Goal: Information Seeking & Learning: Learn about a topic

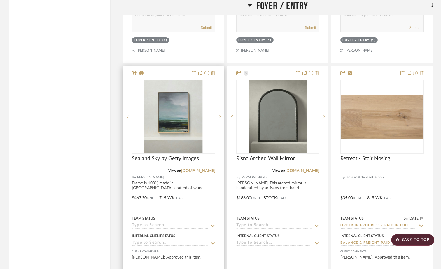
scroll to position [2860, 0]
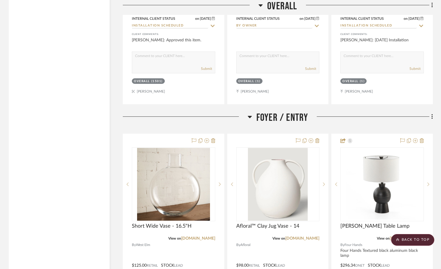
scroll to position [2566, 0]
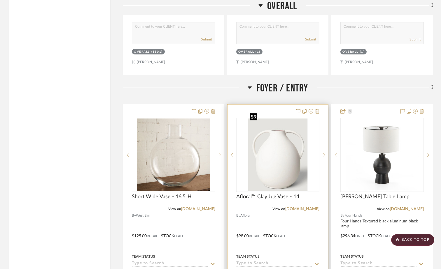
click at [260, 162] on img "0" at bounding box center [277, 155] width 59 height 73
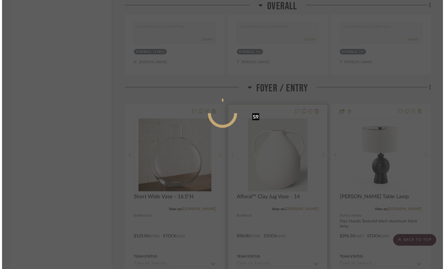
scroll to position [0, 0]
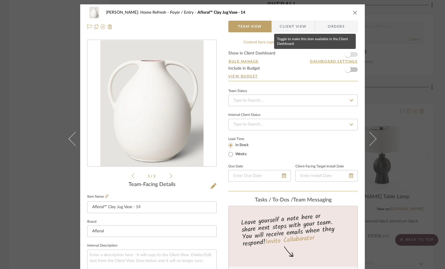
drag, startPoint x: 348, startPoint y: 54, endPoint x: 330, endPoint y: 55, distance: 18.1
click at [348, 54] on span "button" at bounding box center [348, 55] width 6 height 6
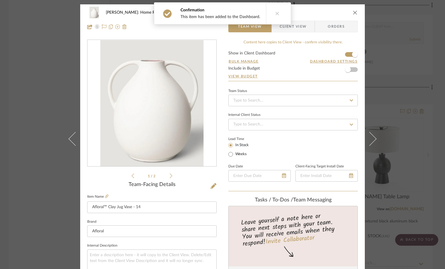
click at [170, 82] on img "0" at bounding box center [151, 103] width 103 height 127
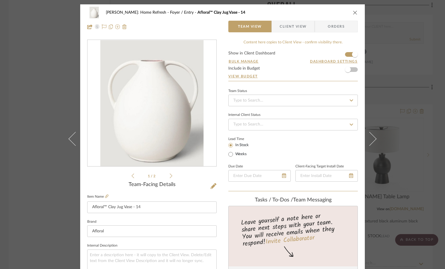
click at [353, 13] on icon "close" at bounding box center [355, 12] width 5 height 5
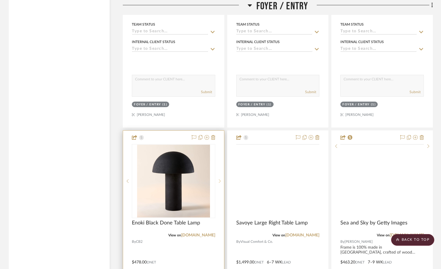
scroll to position [2799, 0]
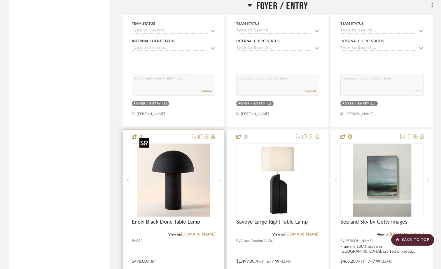
click at [0, 0] on img at bounding box center [0, 0] width 0 height 0
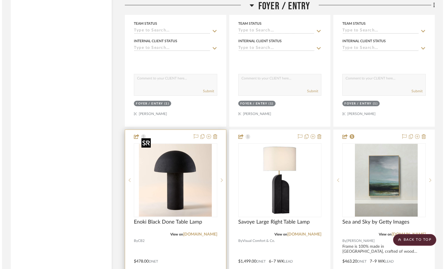
scroll to position [0, 0]
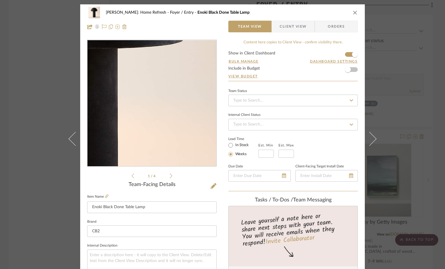
click at [175, 109] on img "0" at bounding box center [152, 103] width 127 height 127
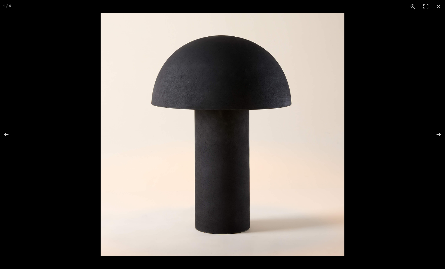
click at [175, 109] on img at bounding box center [223, 135] width 244 height 244
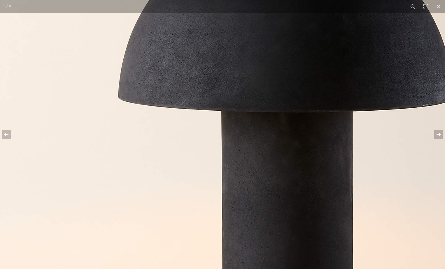
click at [175, 109] on img at bounding box center [288, 170] width 583 height 583
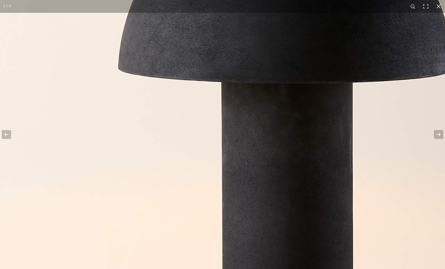
click at [437, 9] on button at bounding box center [438, 6] width 13 height 13
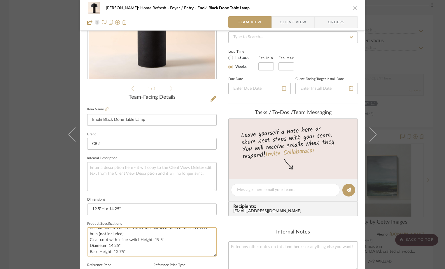
scroll to position [13, 0]
drag, startPoint x: 132, startPoint y: 208, endPoint x: 88, endPoint y: 209, distance: 43.5
click at [88, 209] on input "19.5"H x 14.25"" at bounding box center [151, 210] width 129 height 12
click at [356, 10] on div "[PERSON_NAME]: Home Refresh Foyer / Entry Enoki Black Done Table Lamp Team View…" at bounding box center [222, 15] width 285 height 31
click at [353, 8] on icon "close" at bounding box center [355, 8] width 5 height 5
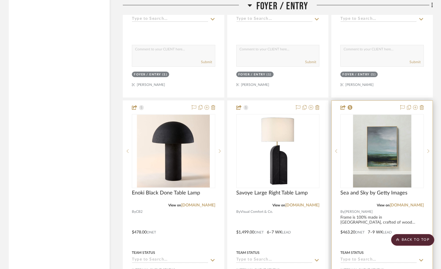
scroll to position [2858, 0]
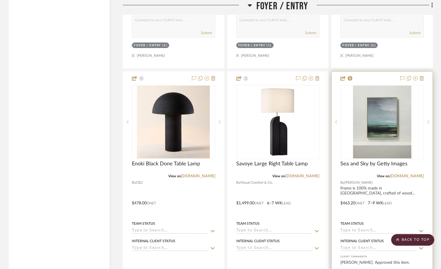
click at [373, 152] on project-item-tile "Sea and Sky by Getty Images View on [DOMAIN_NAME] By [PERSON_NAME] Frame is 100…" at bounding box center [381, 199] width 101 height 256
click at [381, 127] on img "0" at bounding box center [382, 122] width 58 height 73
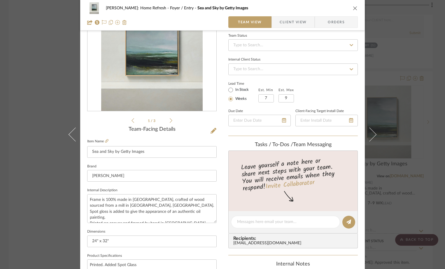
scroll to position [87, 0]
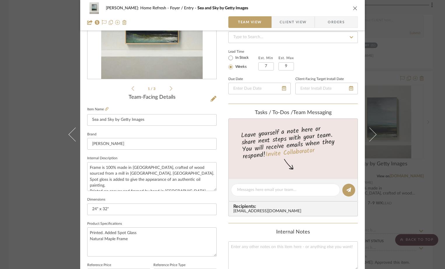
click at [354, 7] on icon "close" at bounding box center [355, 8] width 5 height 5
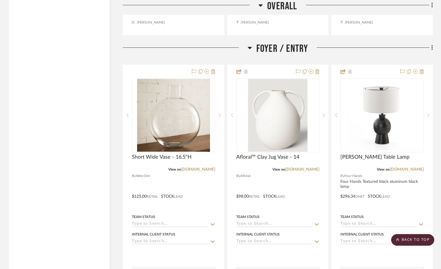
scroll to position [2566, 0]
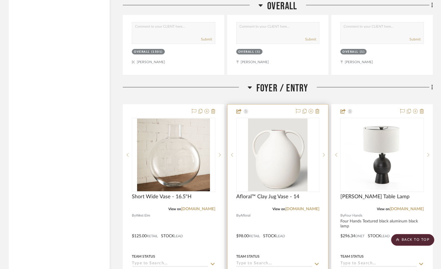
click at [275, 171] on img "0" at bounding box center [277, 155] width 59 height 73
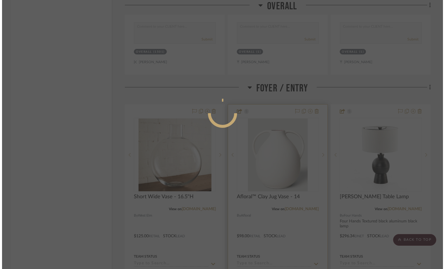
scroll to position [0, 0]
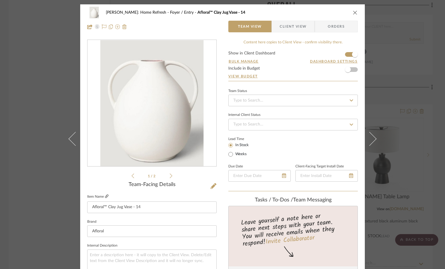
click at [105, 195] on icon at bounding box center [106, 196] width 3 height 3
click at [354, 11] on icon "close" at bounding box center [355, 12] width 5 height 5
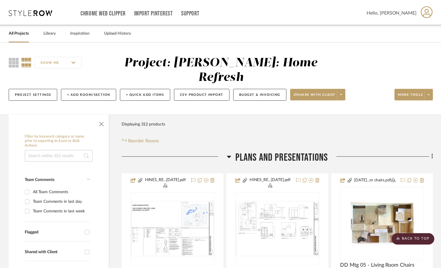
scroll to position [2566, 0]
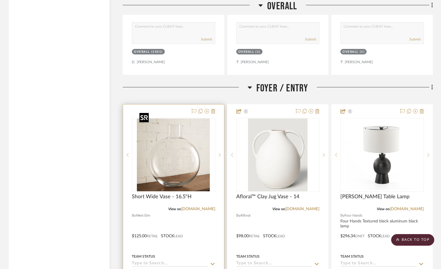
click at [0, 0] on img at bounding box center [0, 0] width 0 height 0
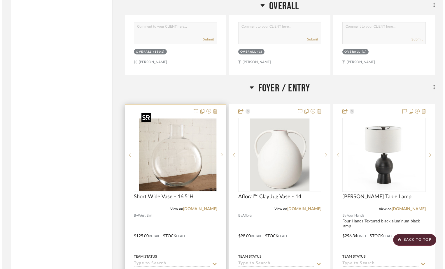
scroll to position [0, 0]
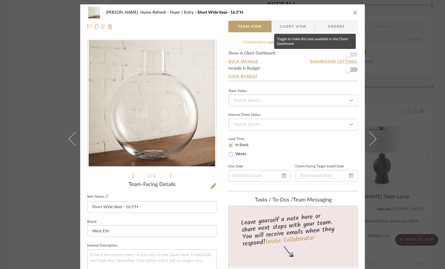
click at [351, 56] on span "button" at bounding box center [347, 54] width 13 height 13
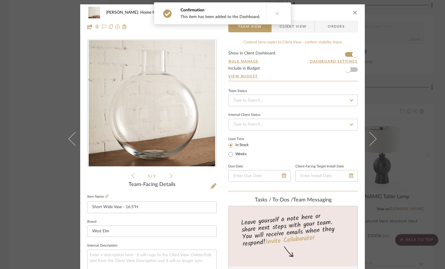
click at [353, 12] on icon "close" at bounding box center [355, 12] width 5 height 5
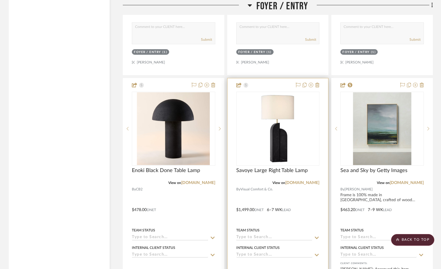
scroll to position [2858, 0]
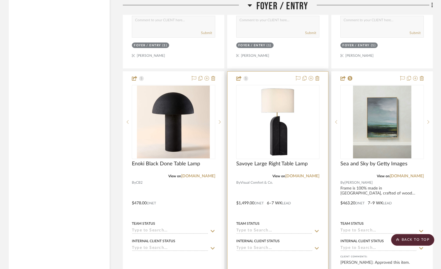
click at [271, 135] on img "0" at bounding box center [277, 122] width 73 height 73
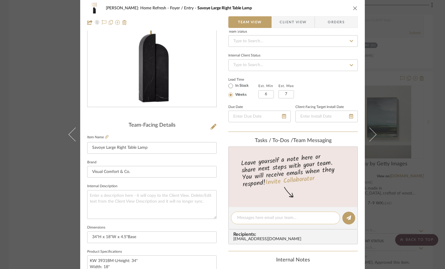
scroll to position [117, 0]
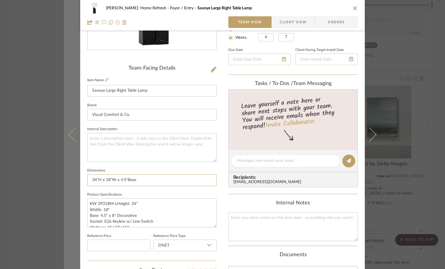
drag, startPoint x: 139, startPoint y: 182, endPoint x: 64, endPoint y: 180, distance: 74.4
click at [64, 180] on mat-dialog-content "[PERSON_NAME]: Home Refresh Foyer / Entry Savoye Large Right Table Lamp Team Vi…" at bounding box center [222, 157] width 317 height 539
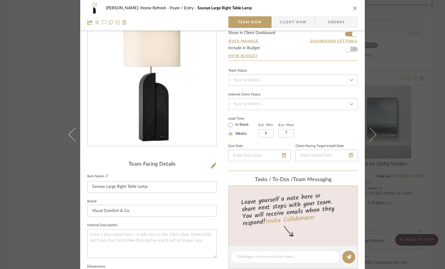
scroll to position [0, 0]
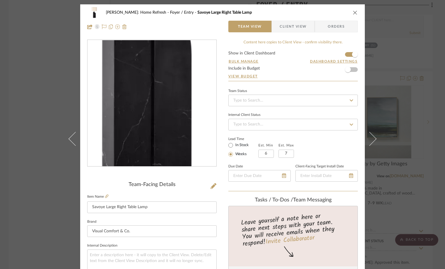
click at [153, 134] on img "0" at bounding box center [152, 103] width 127 height 127
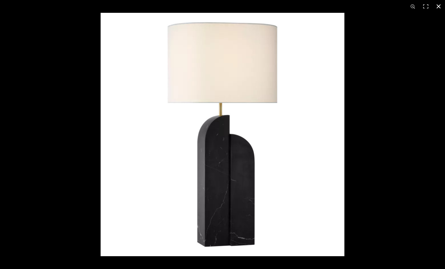
click at [441, 6] on button at bounding box center [438, 6] width 13 height 13
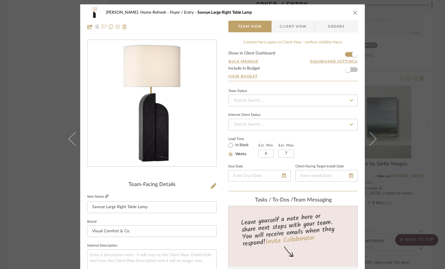
click at [105, 196] on icon at bounding box center [106, 196] width 3 height 3
click at [353, 11] on icon "close" at bounding box center [355, 12] width 5 height 5
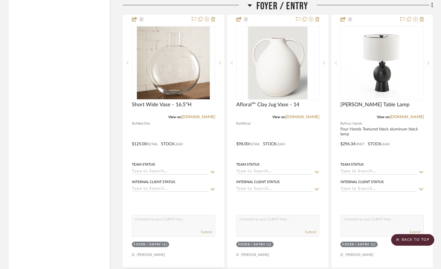
scroll to position [2654, 0]
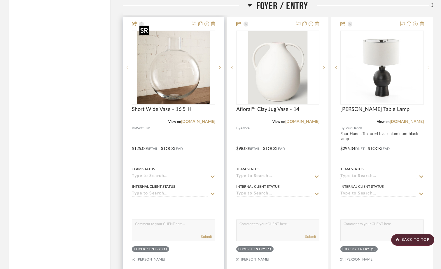
click at [175, 79] on img "0" at bounding box center [173, 67] width 73 height 73
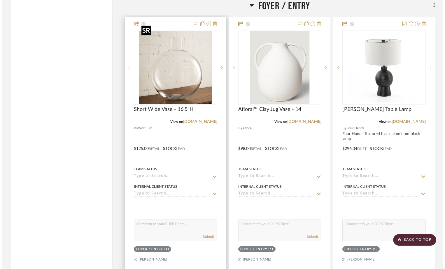
scroll to position [0, 0]
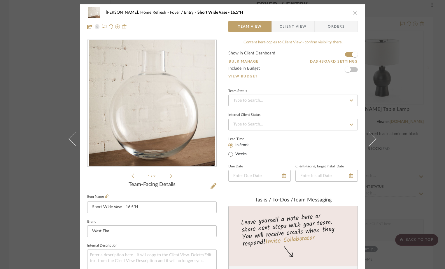
click at [355, 15] on button "close" at bounding box center [355, 12] width 5 height 5
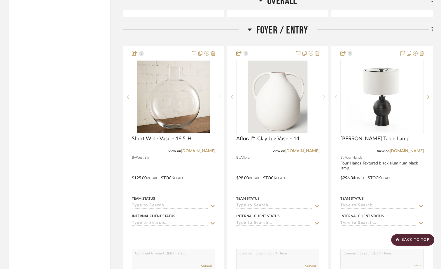
scroll to position [2624, 0]
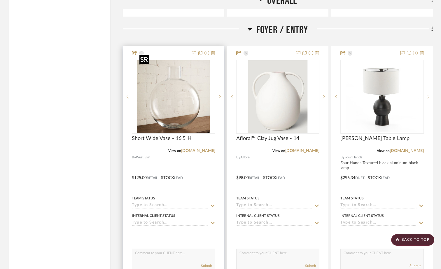
click at [176, 106] on img "0" at bounding box center [173, 96] width 73 height 73
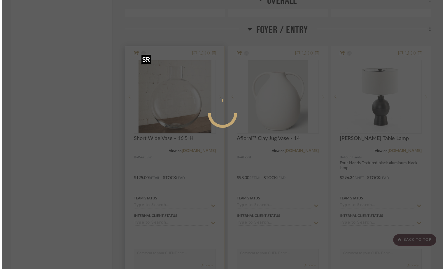
scroll to position [0, 0]
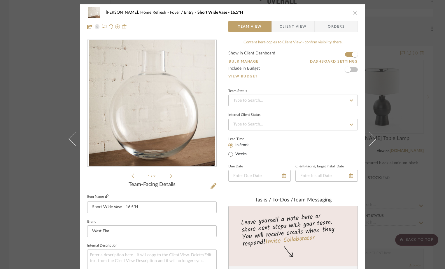
click at [105, 196] on icon at bounding box center [106, 196] width 3 height 3
click at [418, 20] on div "[PERSON_NAME]: Home Refresh Foyer / Entry Short Wide Vase - 16.5"H Team View Cl…" at bounding box center [222, 134] width 445 height 269
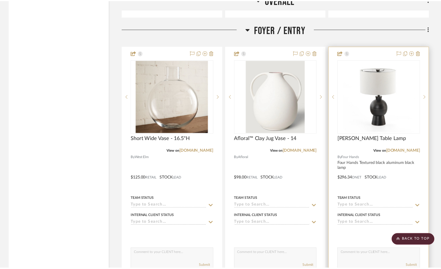
scroll to position [2624, 0]
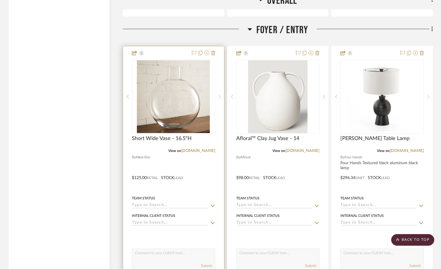
click at [184, 84] on img "0" at bounding box center [173, 96] width 73 height 73
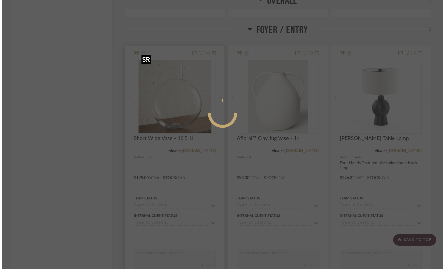
scroll to position [0, 0]
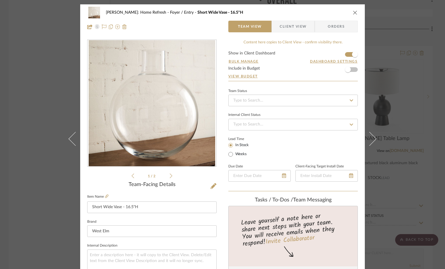
click at [353, 13] on icon "close" at bounding box center [355, 12] width 5 height 5
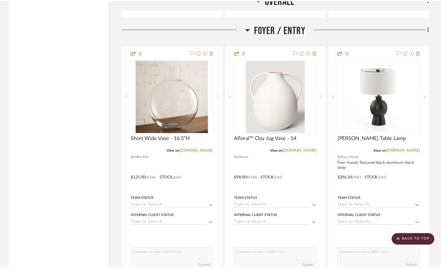
scroll to position [2624, 0]
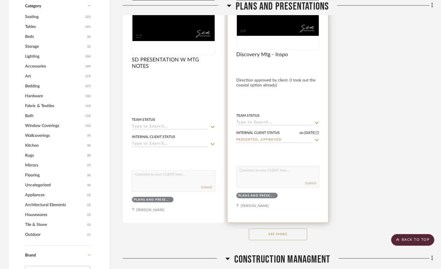
scroll to position [758, 0]
